Goal: Transaction & Acquisition: Purchase product/service

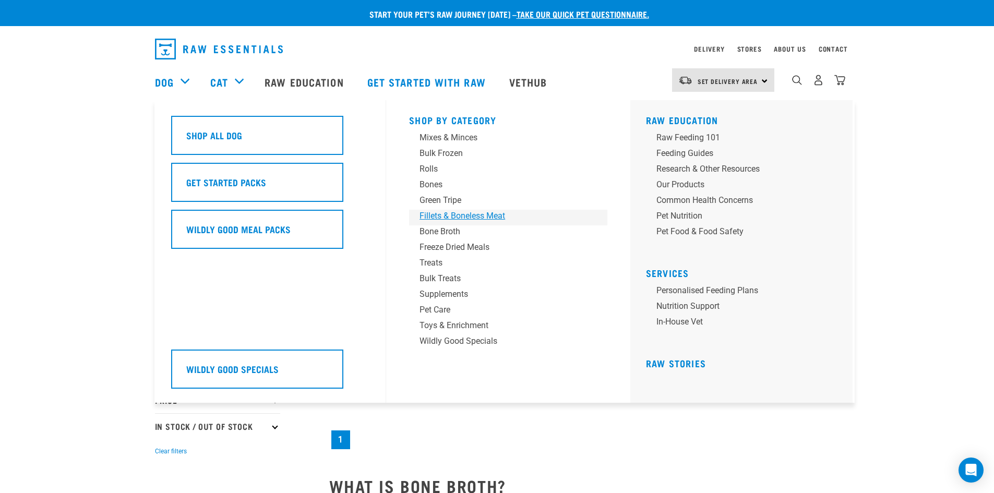
click at [440, 211] on div "Fillets & Boneless Meat" at bounding box center [500, 216] width 163 height 13
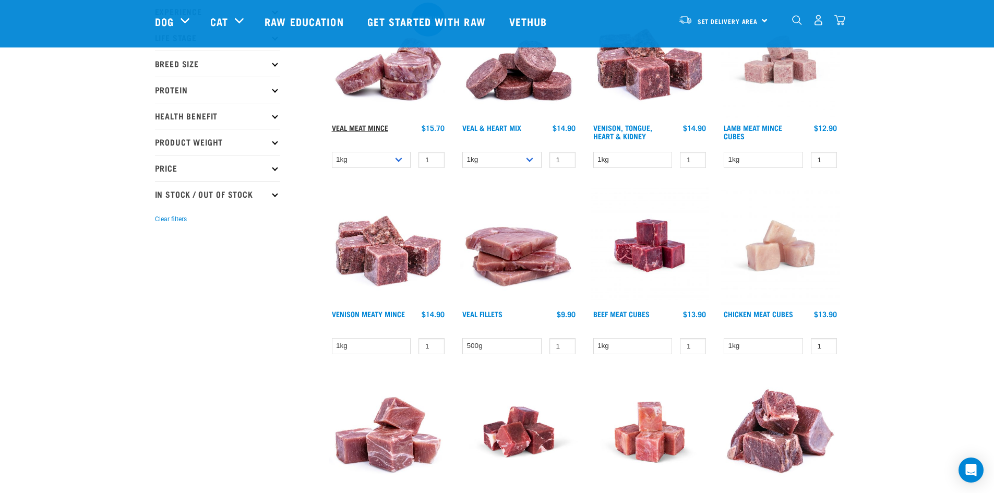
scroll to position [156, 0]
click at [349, 125] on link "Veal Meat Mince" at bounding box center [360, 127] width 56 height 4
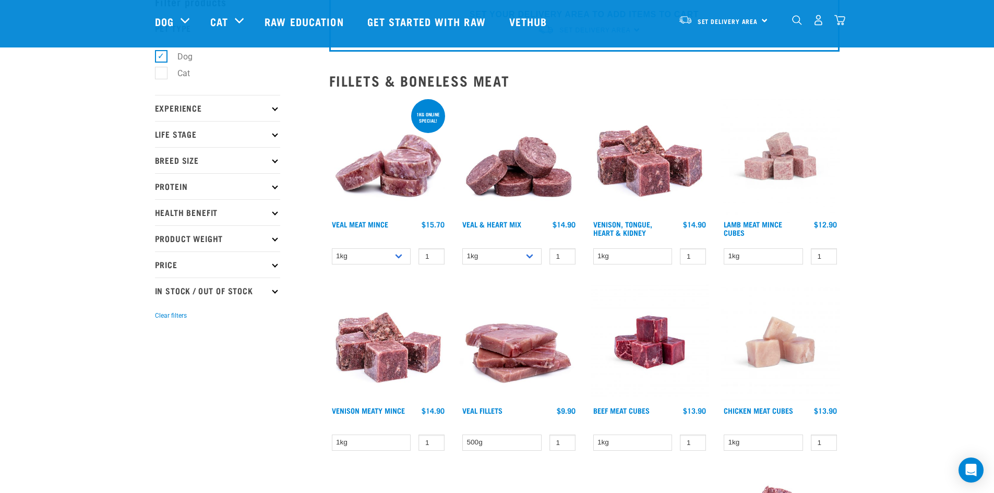
scroll to position [55, 0]
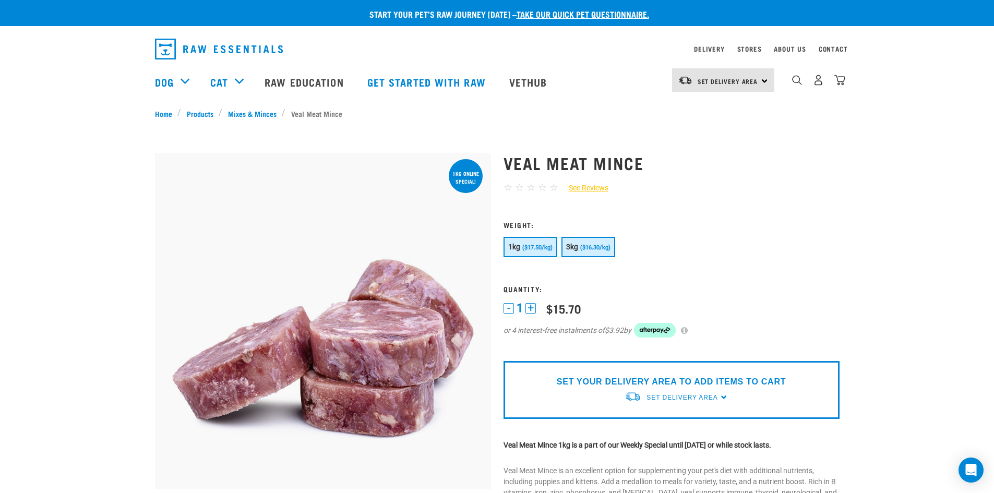
click at [591, 250] on span "($16.30/kg)" at bounding box center [595, 247] width 30 height 7
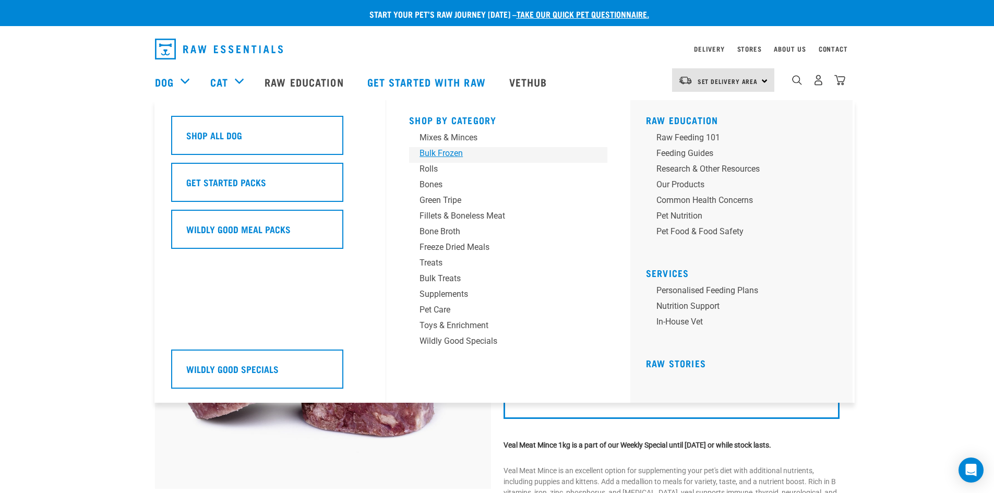
click at [453, 150] on div "Bulk Frozen" at bounding box center [500, 153] width 163 height 13
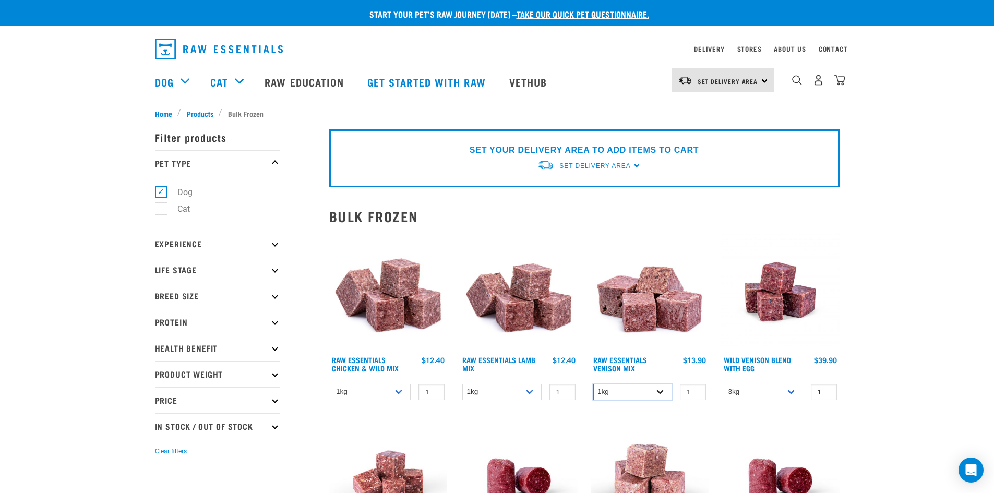
click at [649, 390] on select "1kg 3kg Bulk (20kg)" at bounding box center [632, 392] width 79 height 16
select select "732"
click at [593, 384] on select "1kg 3kg Bulk (20kg)" at bounding box center [632, 392] width 79 height 16
click at [392, 389] on select "1kg 3kg Bulk (10kg)" at bounding box center [371, 392] width 79 height 16
select select "731"
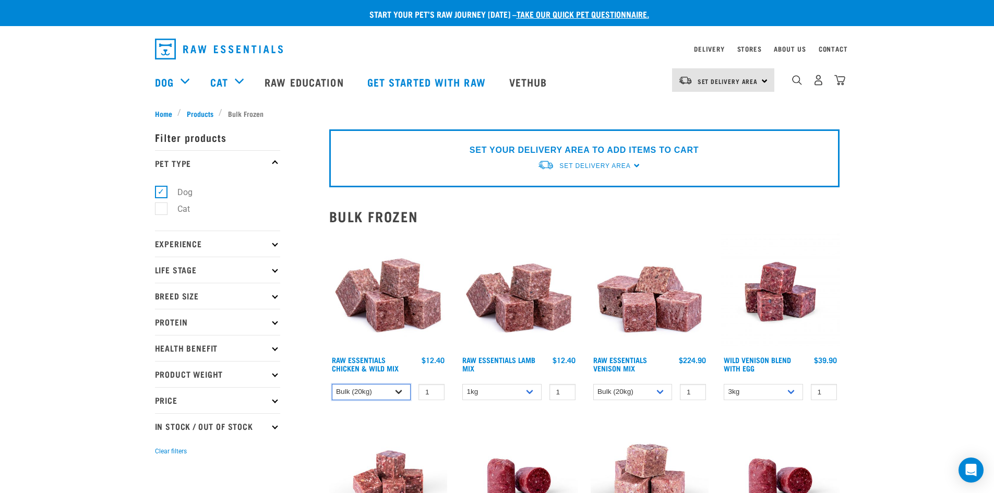
click at [332, 384] on select "1kg 3kg Bulk (10kg)" at bounding box center [371, 392] width 79 height 16
click at [356, 362] on link "Raw Essentials Chicken & Wild Mix" at bounding box center [365, 364] width 67 height 12
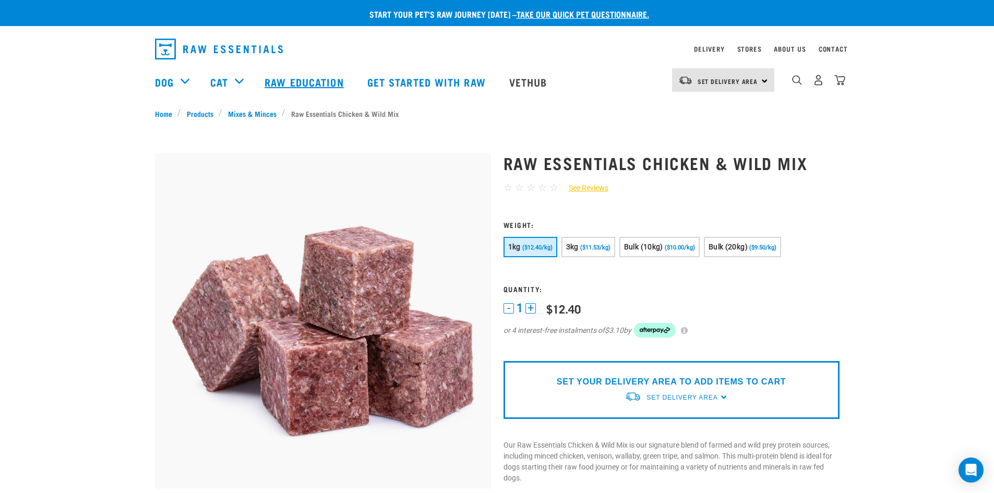
click at [271, 84] on link "Raw Education" at bounding box center [305, 82] width 102 height 42
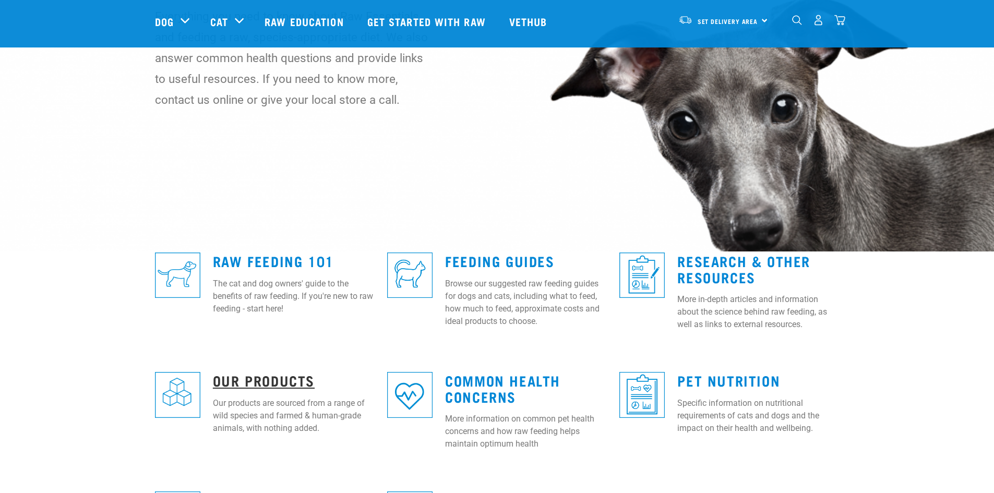
click at [279, 383] on link "Our Products" at bounding box center [264, 380] width 102 height 8
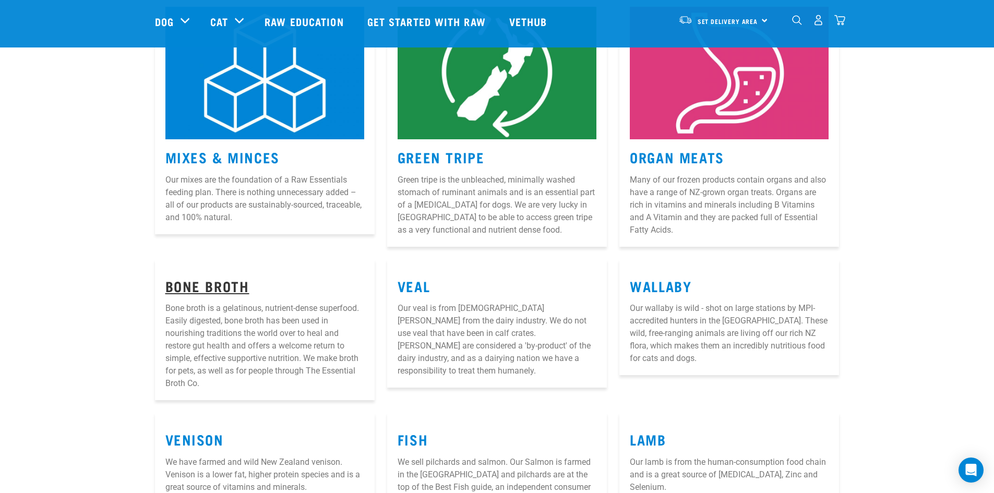
scroll to position [209, 0]
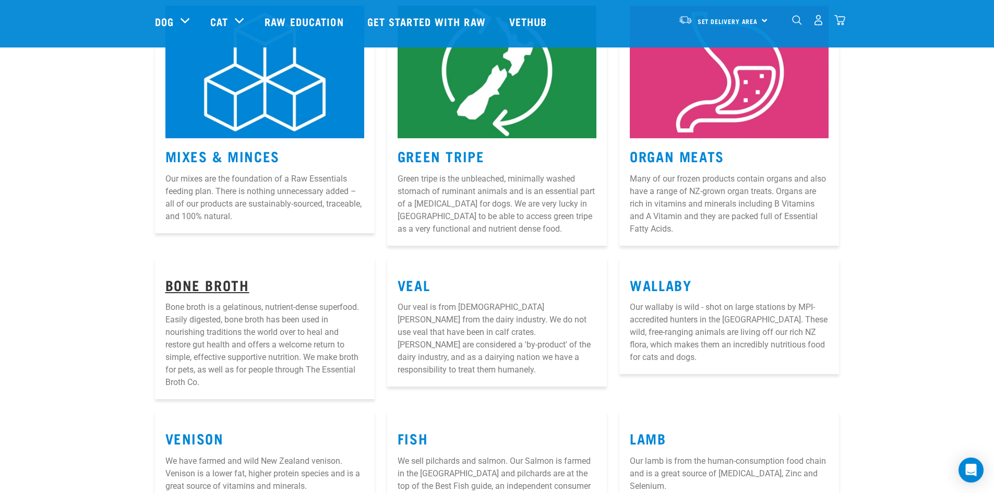
click at [210, 287] on link "Bone Broth" at bounding box center [207, 285] width 84 height 8
